Goal: Task Accomplishment & Management: Manage account settings

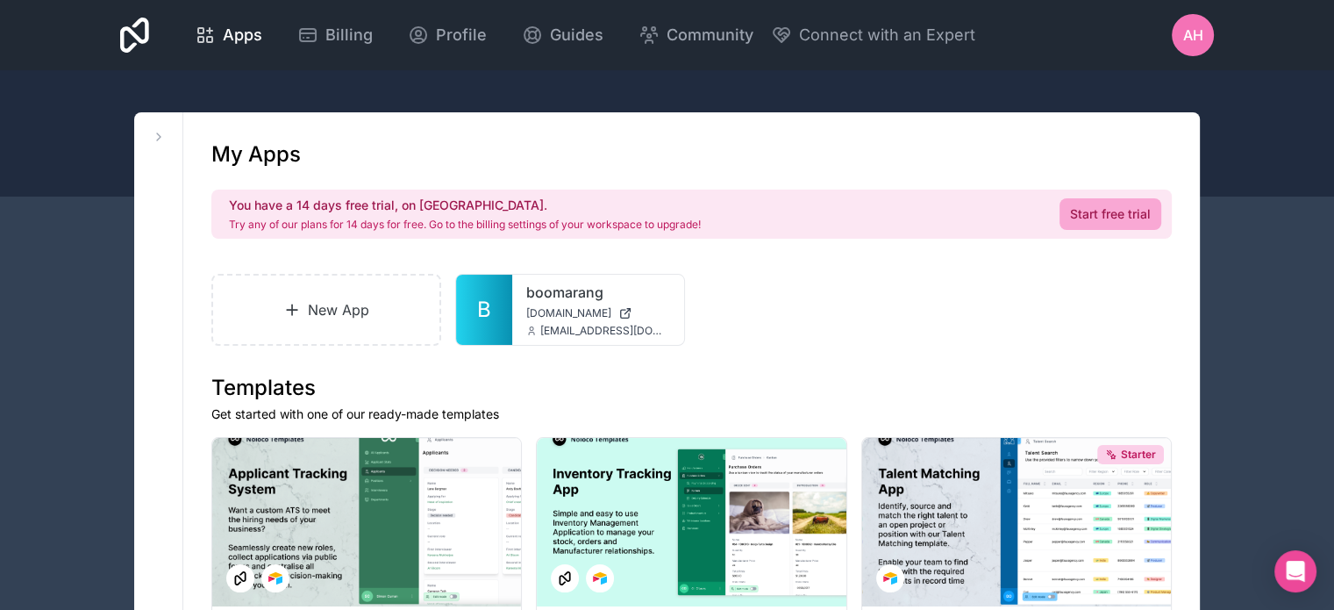
click at [1197, 33] on span "AH" at bounding box center [1193, 35] width 20 height 21
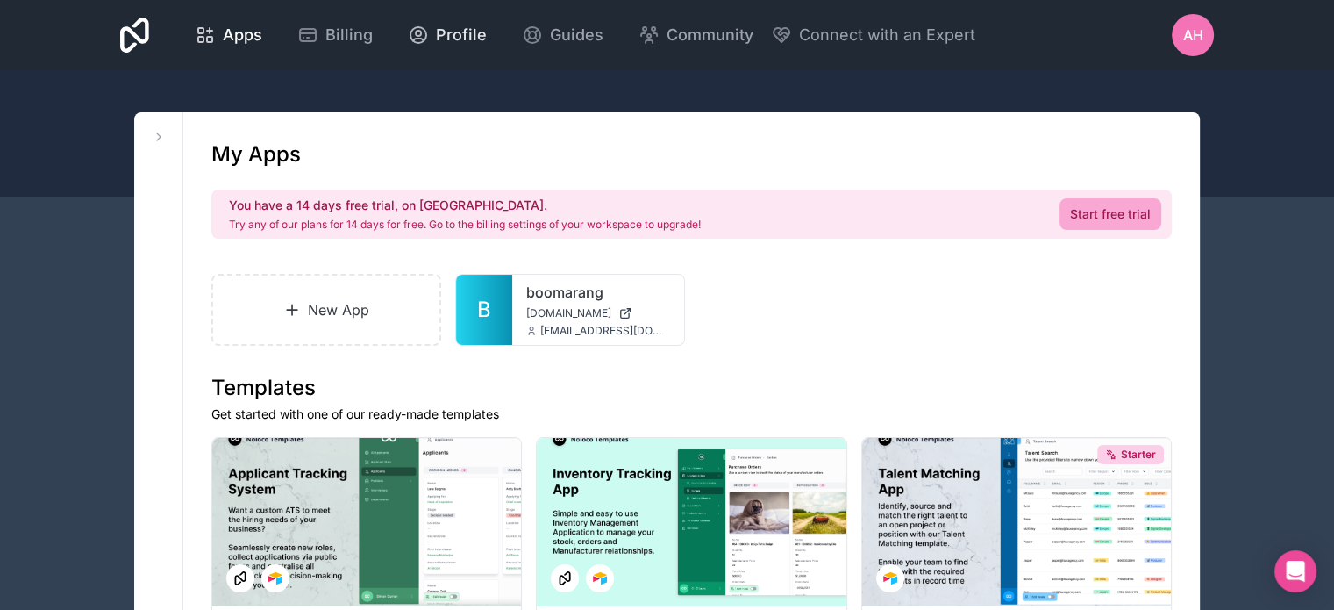
click at [461, 41] on span "Profile" at bounding box center [461, 35] width 51 height 25
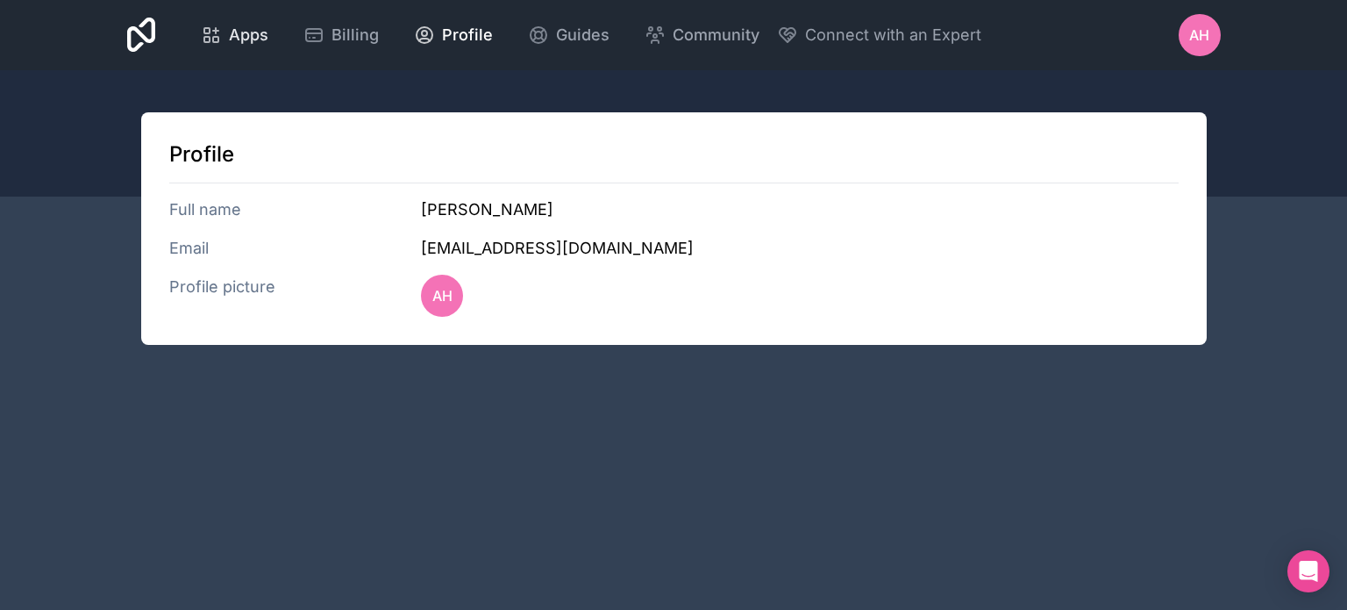
click at [248, 31] on span "Apps" at bounding box center [248, 35] width 39 height 25
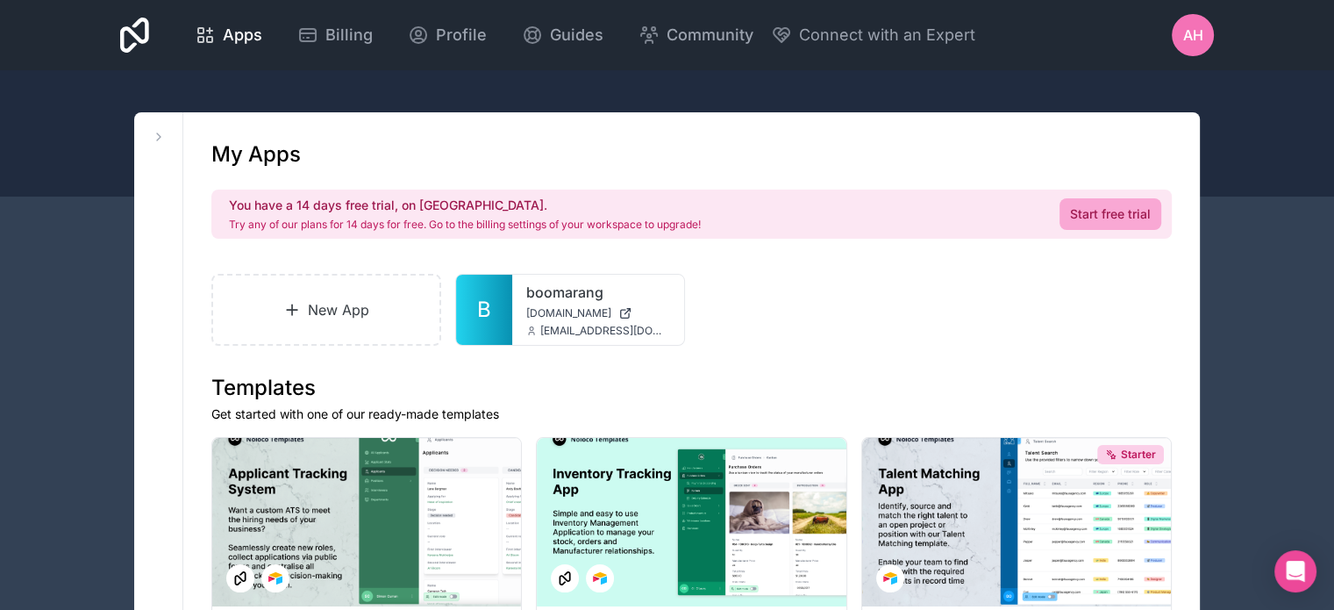
drag, startPoint x: 1262, startPoint y: 0, endPoint x: 947, endPoint y: 61, distance: 320.9
click at [947, 61] on div "Apps Billing Profile Guides Community Connect with an Expert AH Billing Profile…" at bounding box center [667, 35] width 1122 height 70
click at [1179, 29] on div "AH" at bounding box center [1193, 35] width 42 height 42
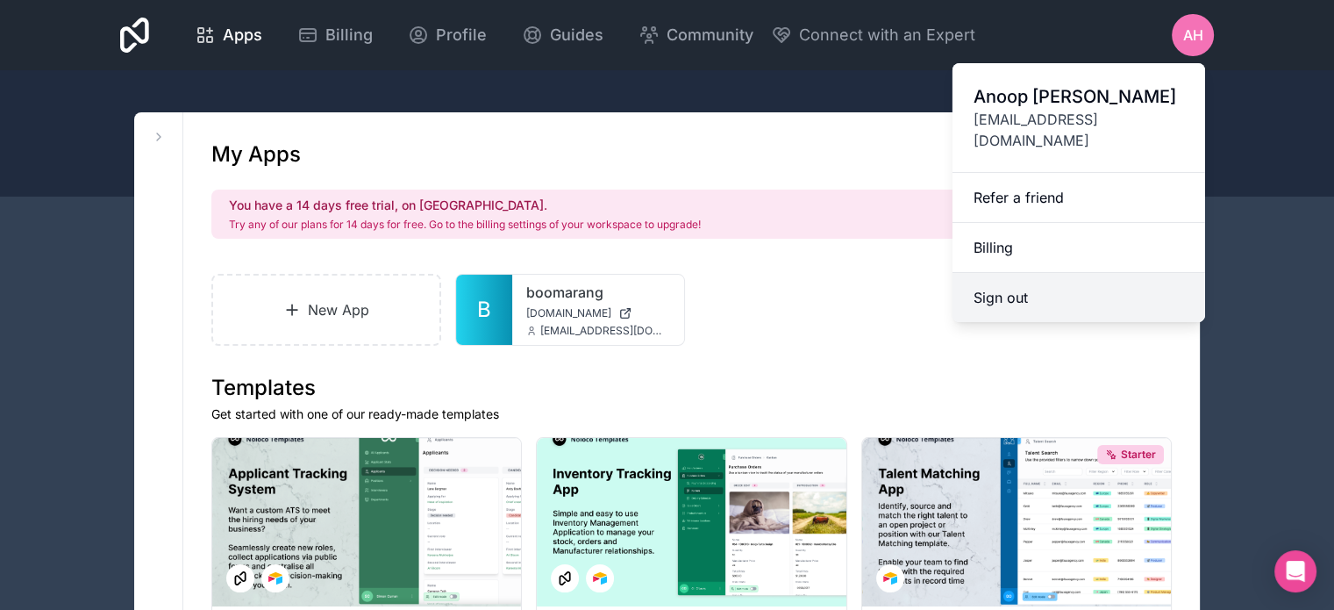
click at [1004, 273] on button "Sign out" at bounding box center [1079, 297] width 253 height 49
